Goal: Transaction & Acquisition: Purchase product/service

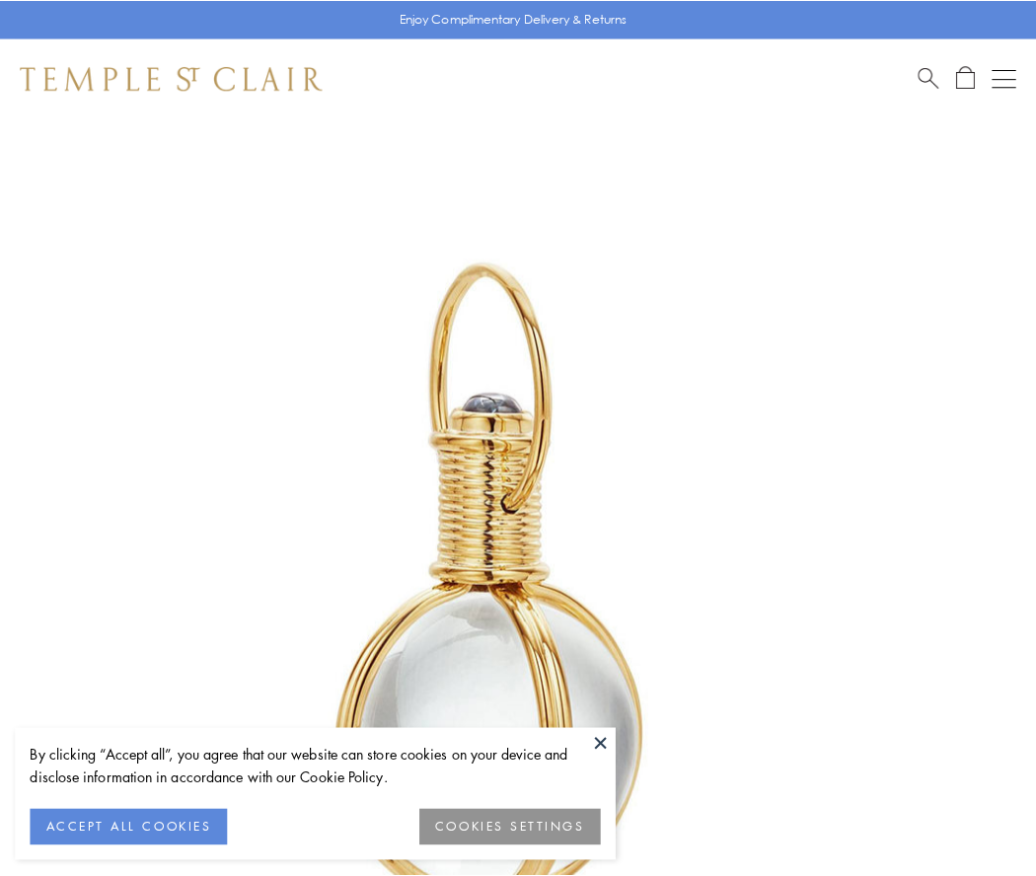
scroll to position [515, 0]
